Goal: Task Accomplishment & Management: Complete application form

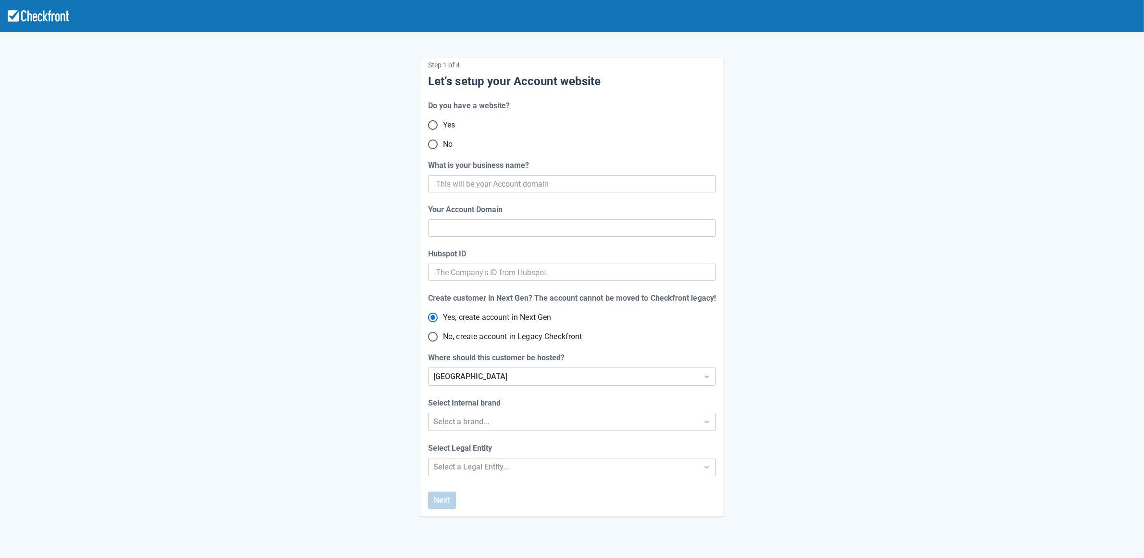
click at [434, 146] on input "No" at bounding box center [433, 144] width 20 height 20
radio input "true"
click at [572, 181] on input "What is your business name?" at bounding box center [571, 183] width 271 height 17
paste input "gpy-20251010t1000"
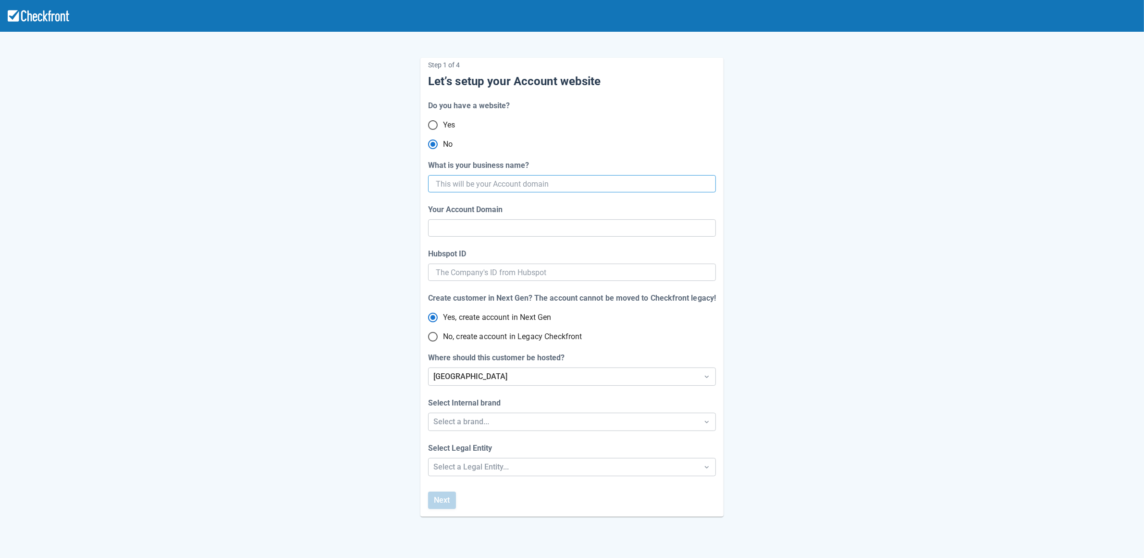
type input "gpy-20251010t1000"
type input "gpy-20251010-t-1000"
radio input "true"
radio input "false"
type input "gpy-20251010t1000"
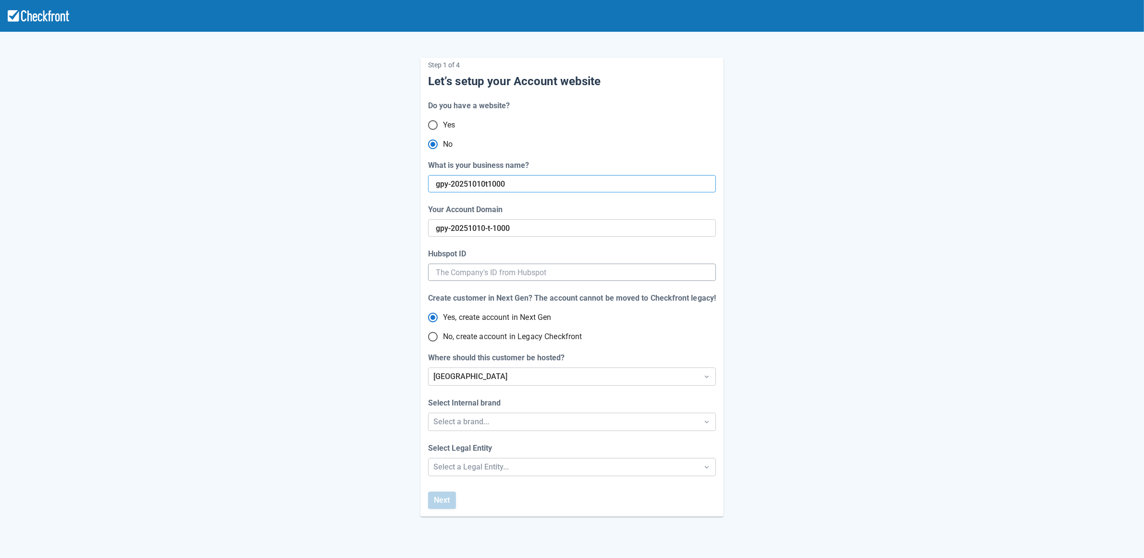
click at [551, 271] on input "Hubspot ID" at bounding box center [572, 271] width 273 height 17
click at [480, 423] on div "Select a brand..." at bounding box center [564, 422] width 260 height 12
click at [473, 443] on div "Checkfront" at bounding box center [572, 447] width 287 height 20
click at [470, 467] on div "Step 1 of 4 Let’s setup your Account website Do you have a website? Yes No What…" at bounding box center [572, 318] width 1144 height 636
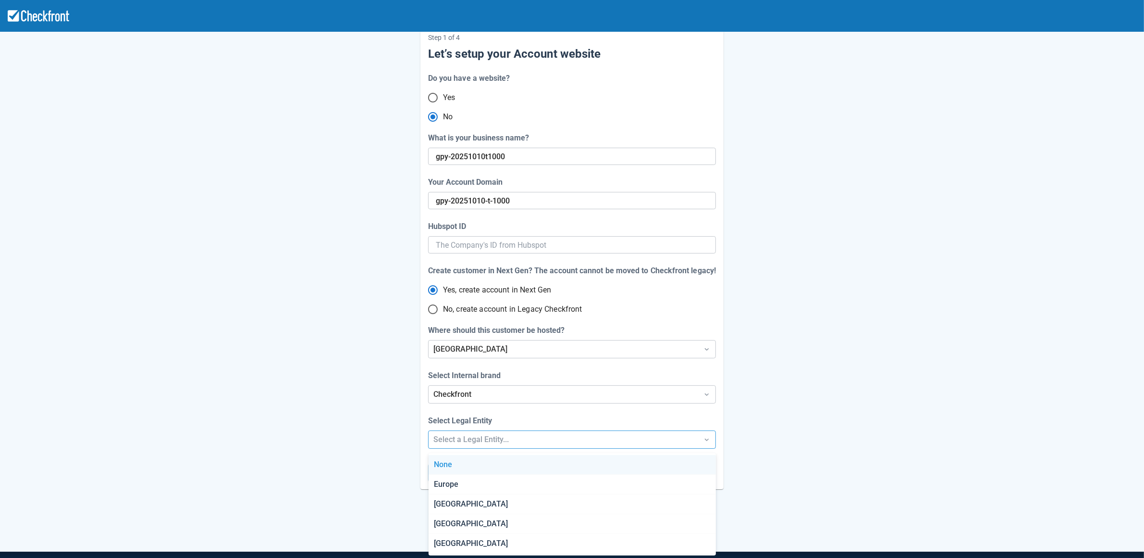
scroll to position [29, 0]
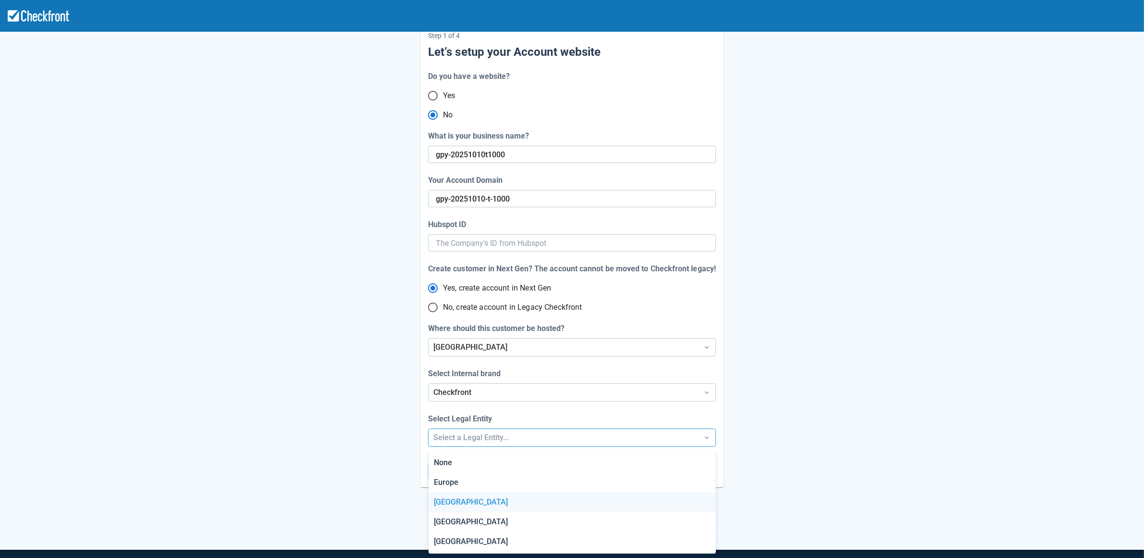
click at [467, 495] on div "[GEOGRAPHIC_DATA]" at bounding box center [572, 502] width 287 height 20
radio input "false"
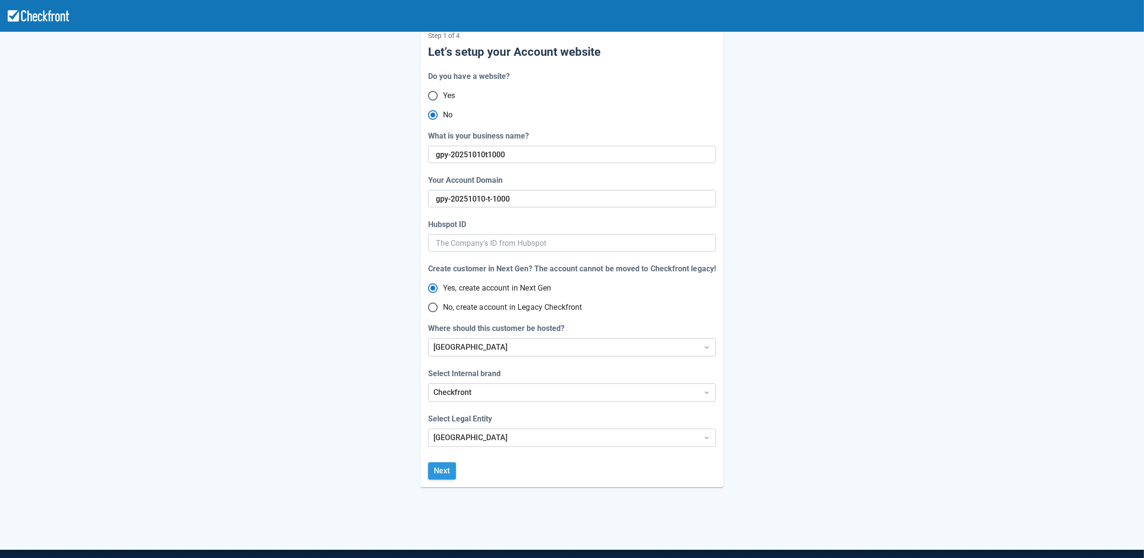
click at [445, 478] on button "Next" at bounding box center [442, 470] width 28 height 17
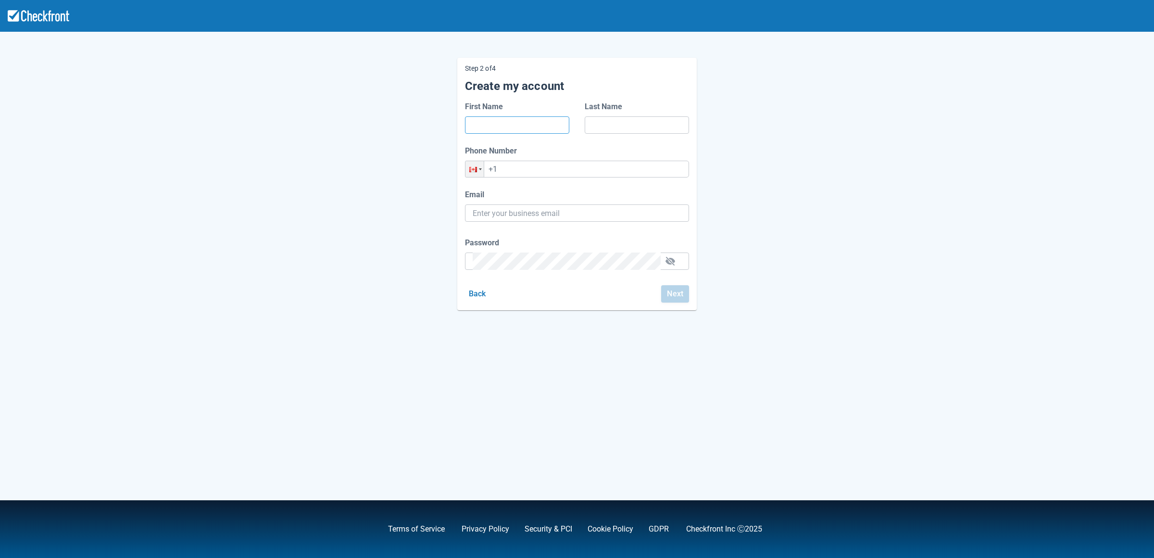
click at [530, 127] on input "First Name" at bounding box center [517, 124] width 89 height 17
type input "cv"
click at [615, 126] on input "Last Name" at bounding box center [636, 124] width 89 height 17
type input "vxzV"
click at [577, 165] on input "+1" at bounding box center [577, 169] width 224 height 17
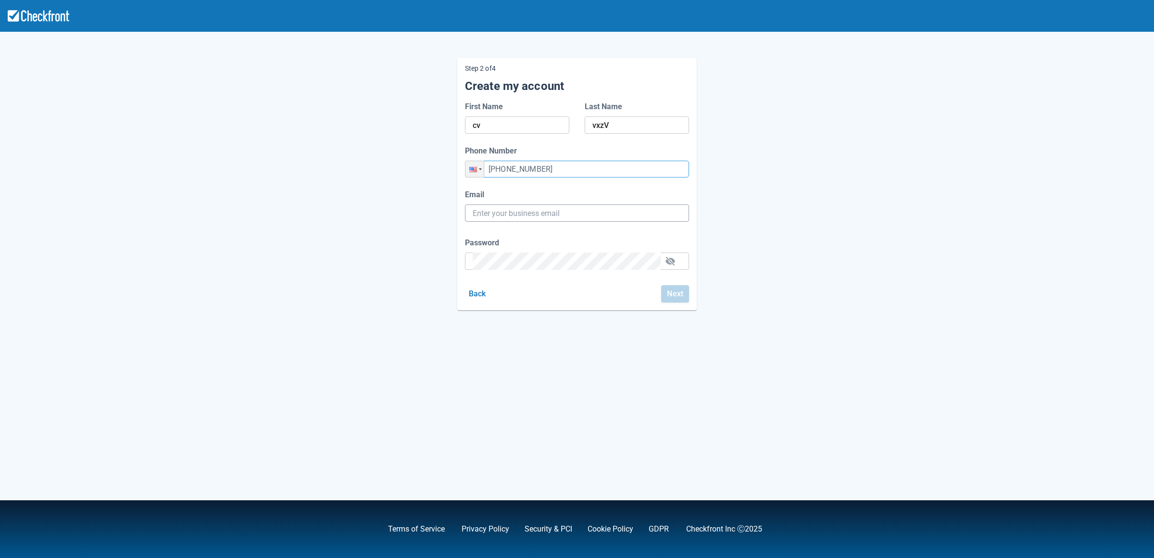
type input "[PHONE_NUMBER]"
click at [552, 212] on input "Email" at bounding box center [577, 212] width 209 height 17
paste input "[EMAIL_ADDRESS][DOMAIN_NAME]"
type input "[EMAIL_ADDRESS][DOMAIN_NAME]"
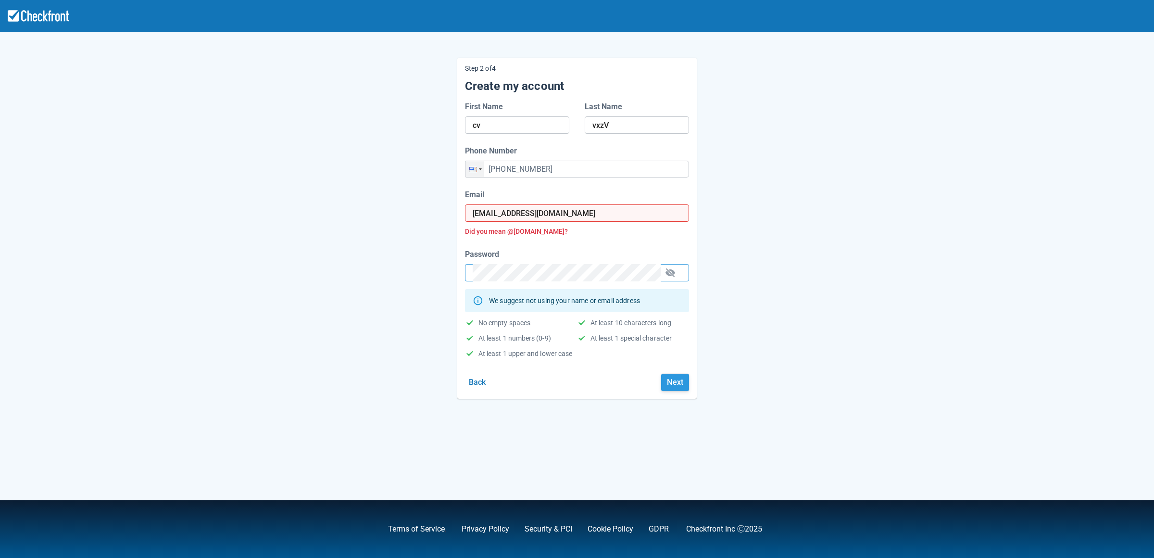
click at [669, 387] on button "Next" at bounding box center [675, 381] width 28 height 17
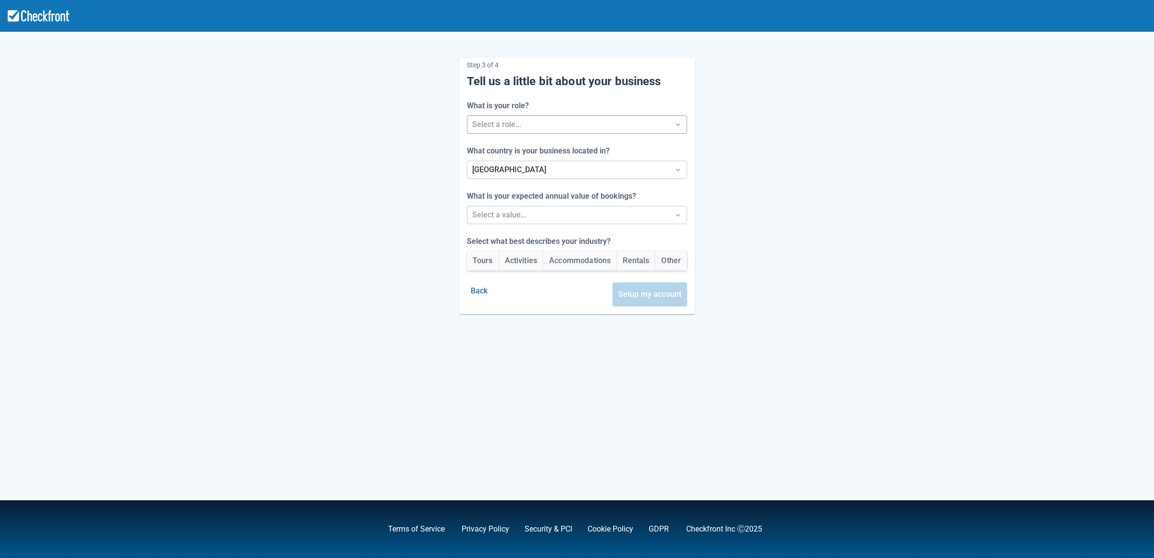
click at [576, 116] on div "Select a role..." at bounding box center [568, 124] width 202 height 17
click at [554, 193] on div "Developer" at bounding box center [576, 189] width 225 height 20
click at [557, 174] on div at bounding box center [568, 169] width 193 height 13
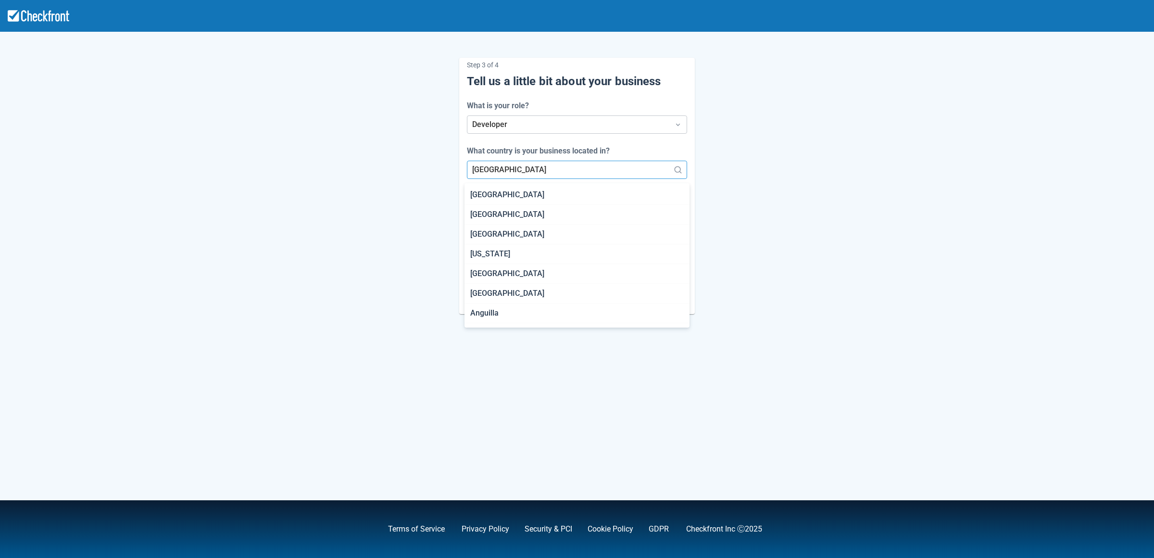
scroll to position [557, 0]
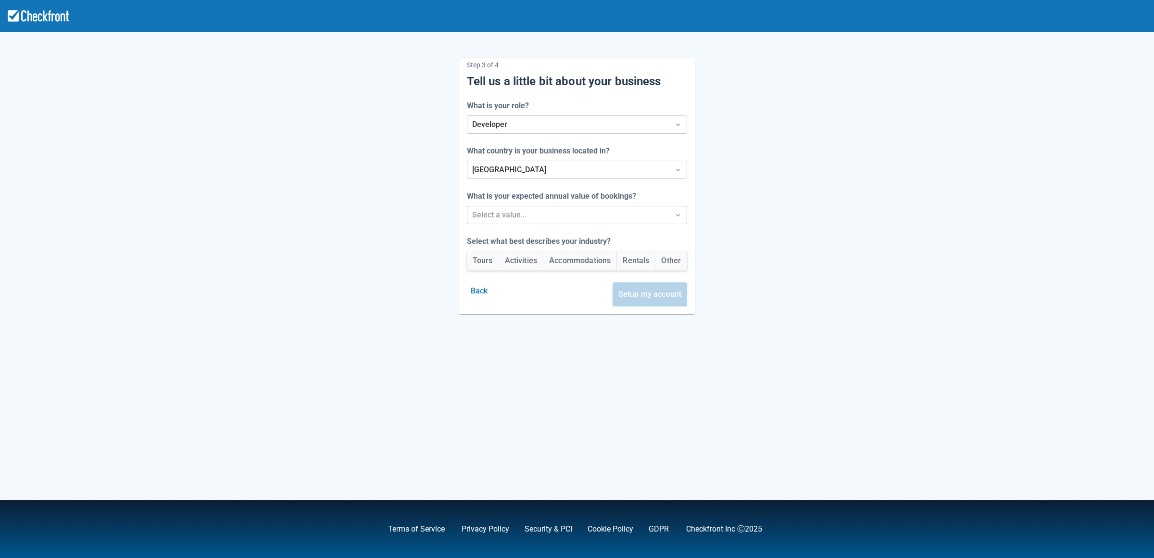
click at [770, 197] on div "Step 3 of 4 Tell us a little bit about your business What is your role? Develop…" at bounding box center [577, 178] width 548 height 272
click at [588, 213] on div at bounding box center [568, 214] width 193 height 13
click at [546, 253] on div "Between $250k -$1m/yr" at bounding box center [576, 260] width 225 height 20
click at [512, 263] on button "Activities" at bounding box center [521, 260] width 44 height 19
click at [662, 301] on button "Setup my account" at bounding box center [649, 294] width 75 height 24
